Goal: Contribute content

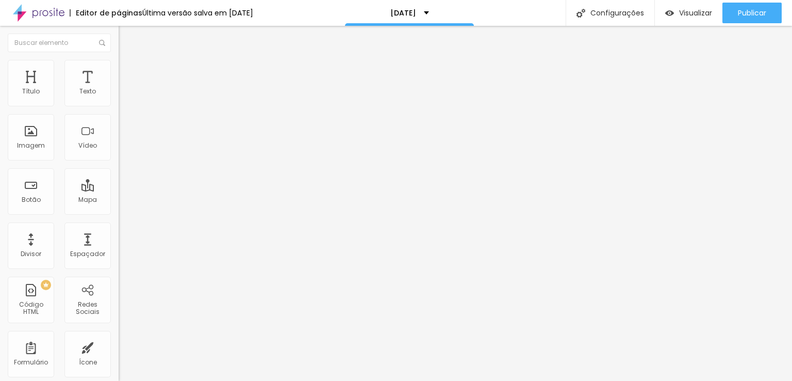
click at [119, 209] on input "[URL][DOMAIN_NAME]" at bounding box center [181, 207] width 124 height 10
paste input "[URL][DOMAIN_NAME]"
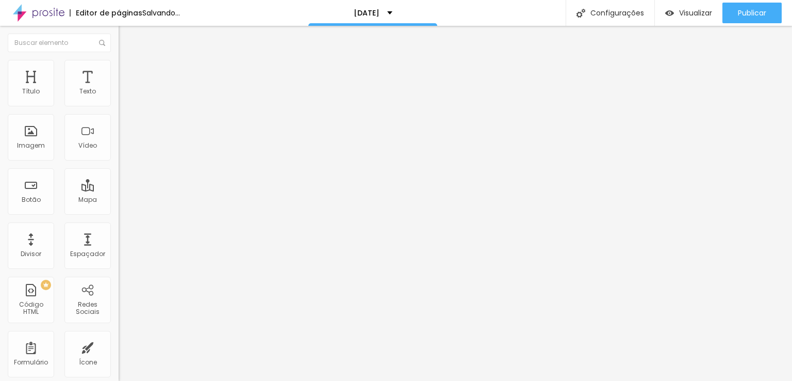
type input "[URL][DOMAIN_NAME]"
click at [119, 213] on input "[URL][DOMAIN_NAME]" at bounding box center [181, 207] width 124 height 10
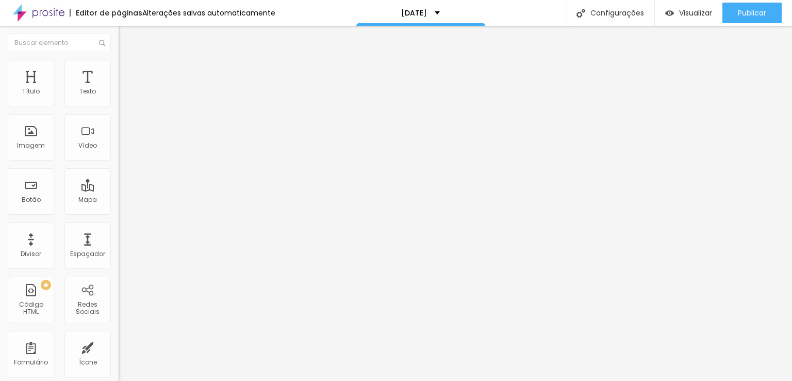
paste input "ABAZLJQVLTY3M"
type input "[URL][DOMAIN_NAME]"
click at [119, 213] on input "[URL][DOMAIN_NAME]" at bounding box center [181, 207] width 124 height 10
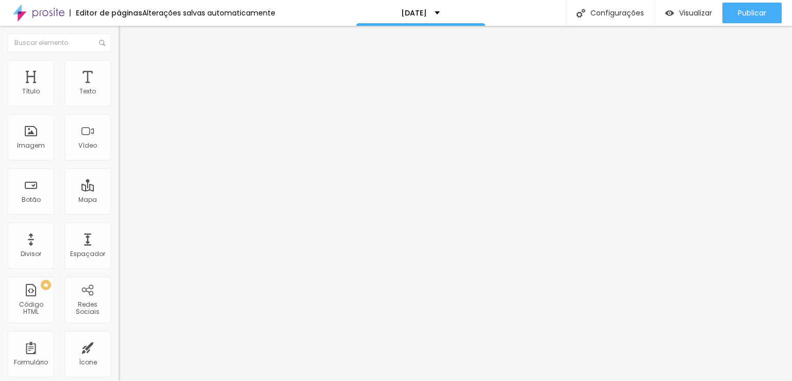
click at [119, 213] on input "[URL][DOMAIN_NAME]" at bounding box center [181, 207] width 124 height 10
paste input "ABAZLJQVLTY3M"
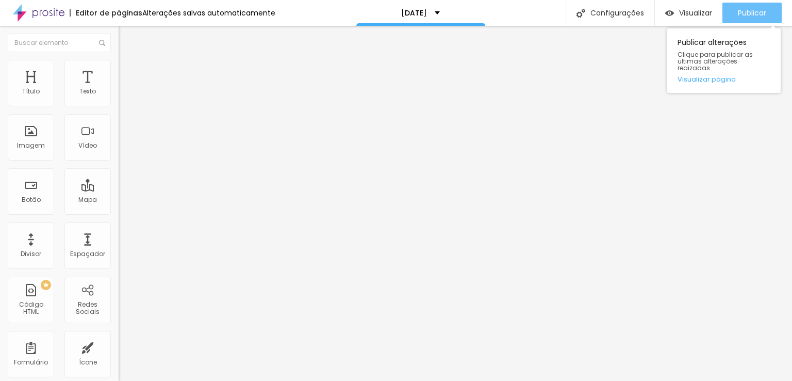
type input "[URL][DOMAIN_NAME]"
click at [744, 14] on span "Publicar" at bounding box center [752, 13] width 28 height 8
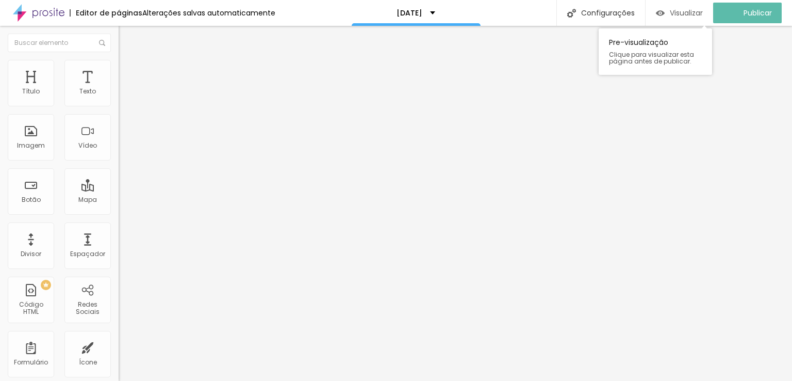
click at [689, 7] on div "Visualizar" at bounding box center [679, 13] width 47 height 21
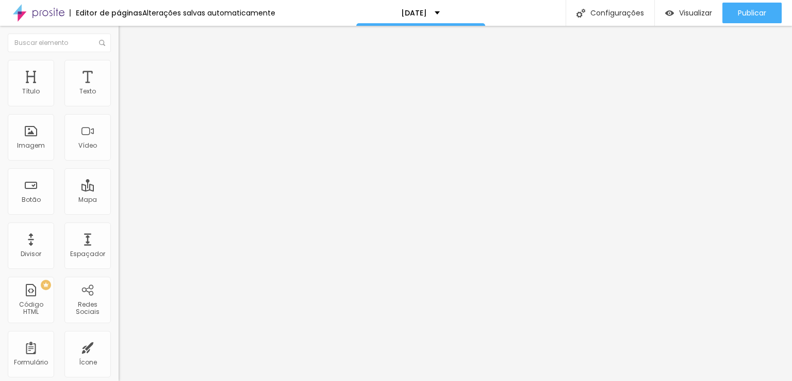
click at [119, 159] on span "Normal" at bounding box center [130, 158] width 23 height 9
drag, startPoint x: 83, startPoint y: 119, endPoint x: 0, endPoint y: 117, distance: 82.6
click at [119, 117] on div "Texto TENHO INTERESSE Alinhamento Tamanho Normal Pequeno Normal Grande Link URL…" at bounding box center [178, 158] width 119 height 156
type input "p"
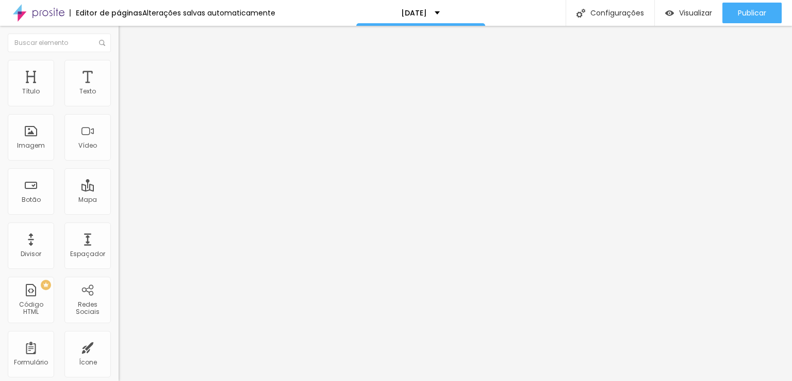
type input "PLANO smart"
click at [119, 97] on input "TENHO INTERESSE" at bounding box center [181, 92] width 124 height 10
type input "Plano Premium"
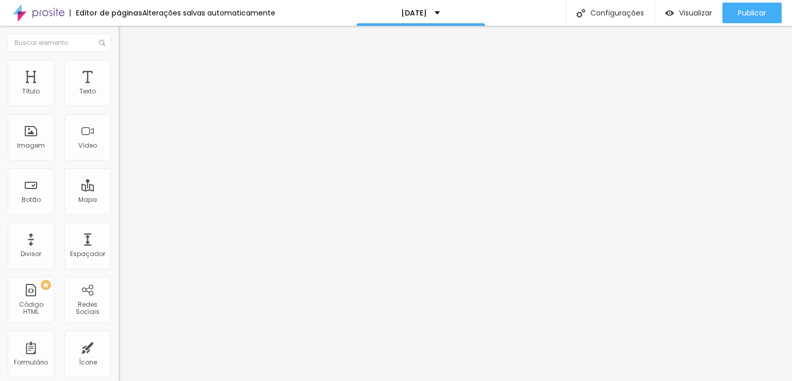
click at [119, 97] on input "TENHO INTERESSE" at bounding box center [181, 92] width 124 height 10
type input "TENHO INTERESSE"
click at [119, 97] on input "Plano Premium" at bounding box center [181, 92] width 124 height 10
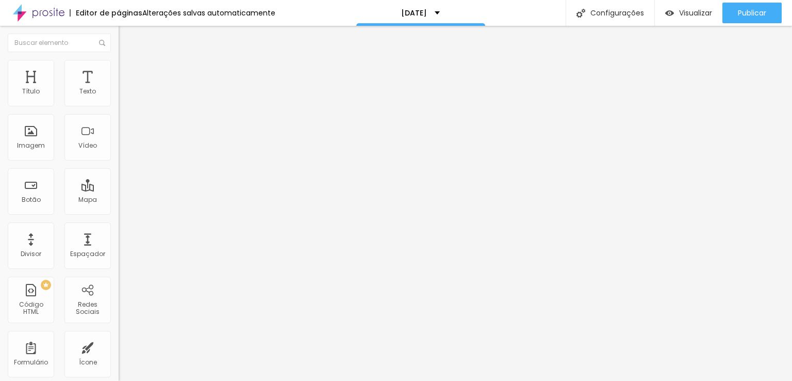
click at [119, 97] on input "Plano Premium" at bounding box center [181, 92] width 124 height 10
type input "P"
type input "TENHO INTERESSE"
click at [119, 97] on input "PLANO smart" at bounding box center [181, 92] width 124 height 10
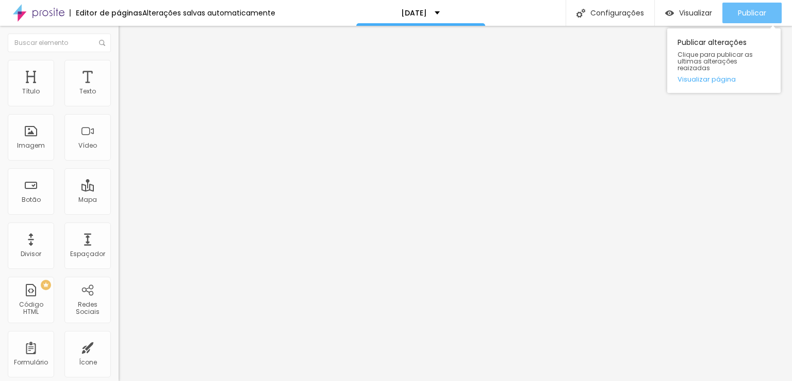
click at [763, 11] on span "Publicar" at bounding box center [752, 13] width 28 height 8
click at [740, 15] on span "Publicar" at bounding box center [752, 13] width 28 height 8
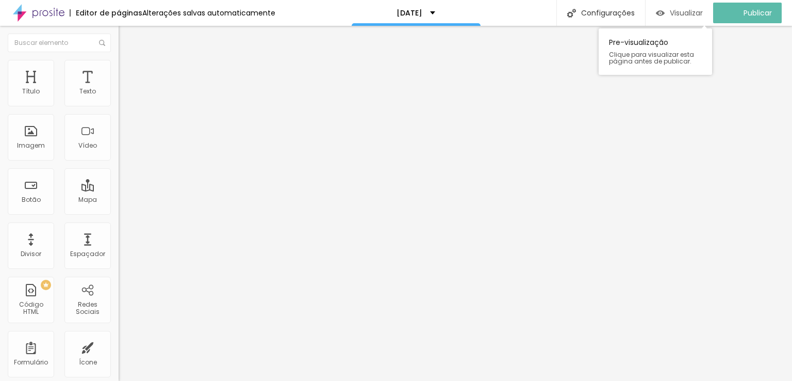
click at [695, 11] on span "Visualizar" at bounding box center [686, 13] width 33 height 8
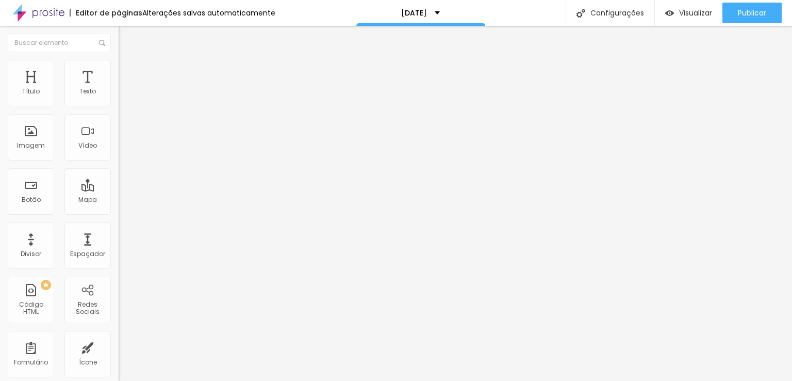
click at [119, 97] on input "PLANO smart" at bounding box center [181, 92] width 124 height 10
type input "TENHO INTERESSE"
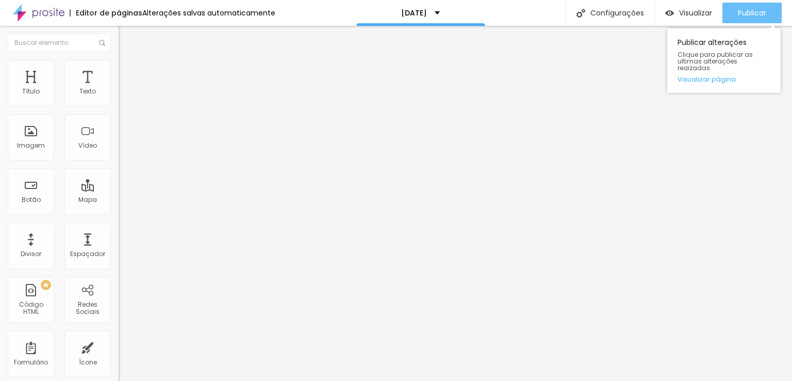
click at [738, 20] on div "Publicar" at bounding box center [752, 13] width 28 height 21
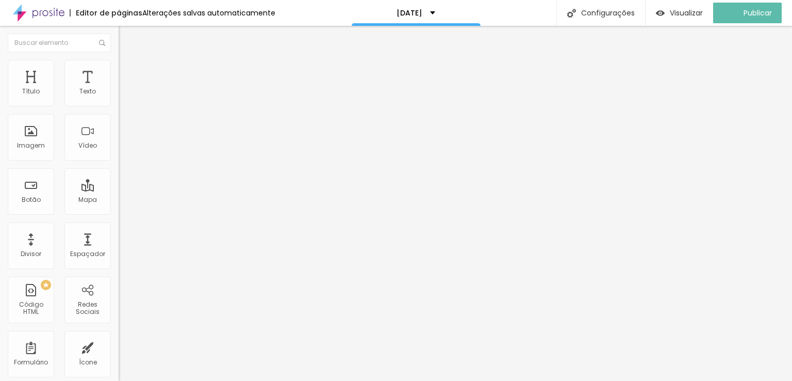
click at [128, 70] on span "Estilo" at bounding box center [136, 66] width 16 height 9
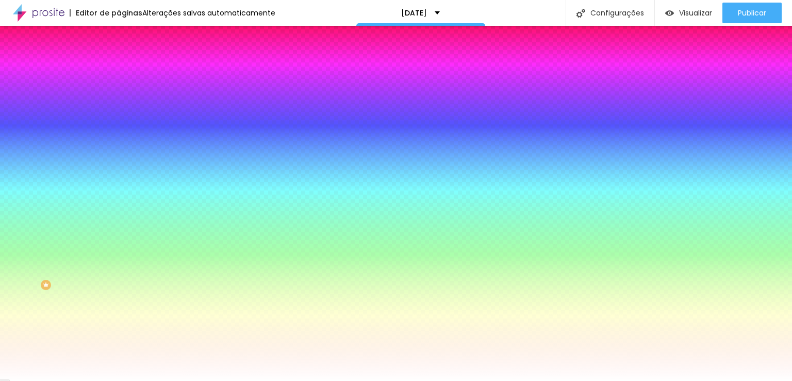
click at [119, 70] on li "Avançado" at bounding box center [178, 75] width 119 height 10
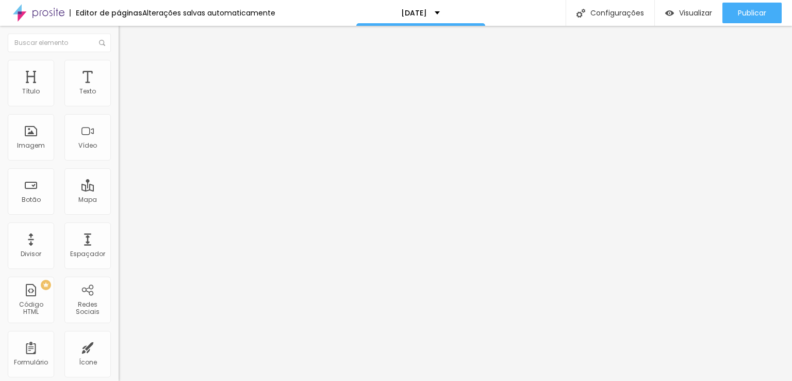
scroll to position [8, 0]
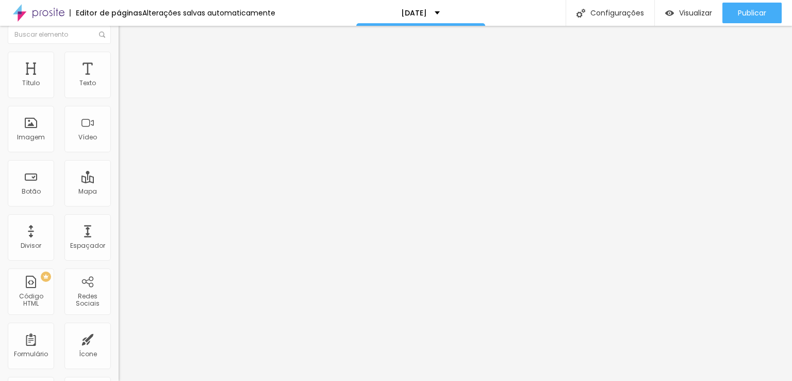
click at [119, 51] on img at bounding box center [123, 45] width 9 height 9
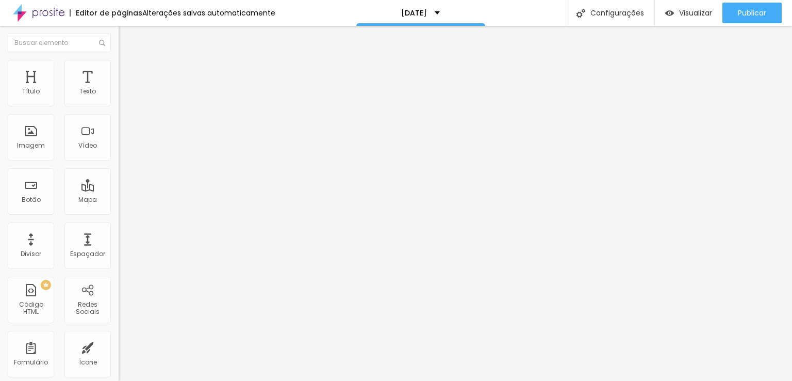
click at [119, 184] on div "Link" at bounding box center [178, 190] width 119 height 12
click at [128, 71] on span "Estilo" at bounding box center [136, 66] width 16 height 9
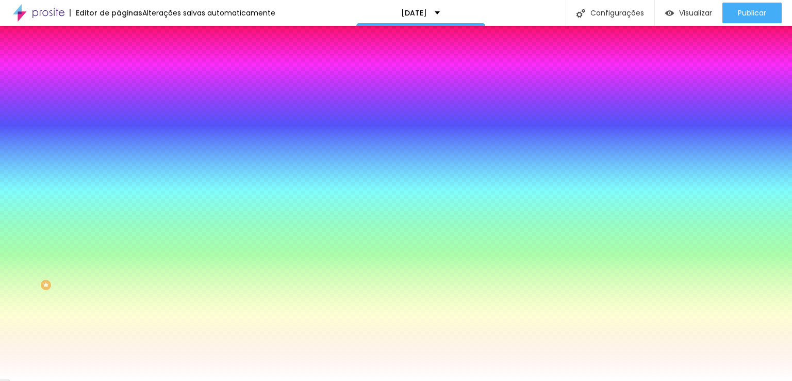
click at [119, 77] on li "Avançado" at bounding box center [178, 75] width 119 height 10
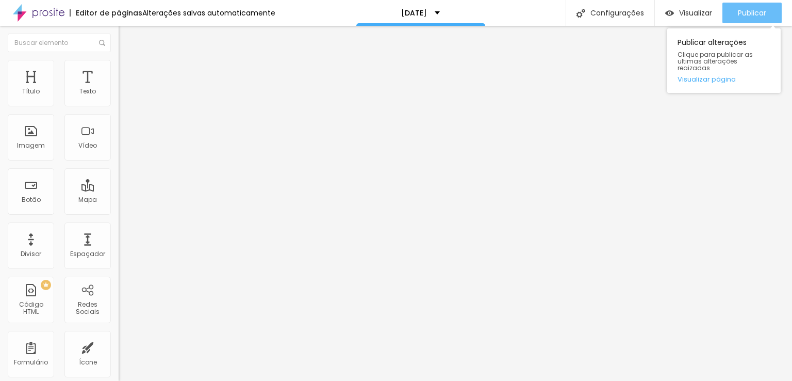
click at [739, 19] on div "Publicar" at bounding box center [752, 13] width 28 height 21
click at [755, 11] on span "Publicar" at bounding box center [752, 13] width 28 height 8
